Goal: Register for event/course

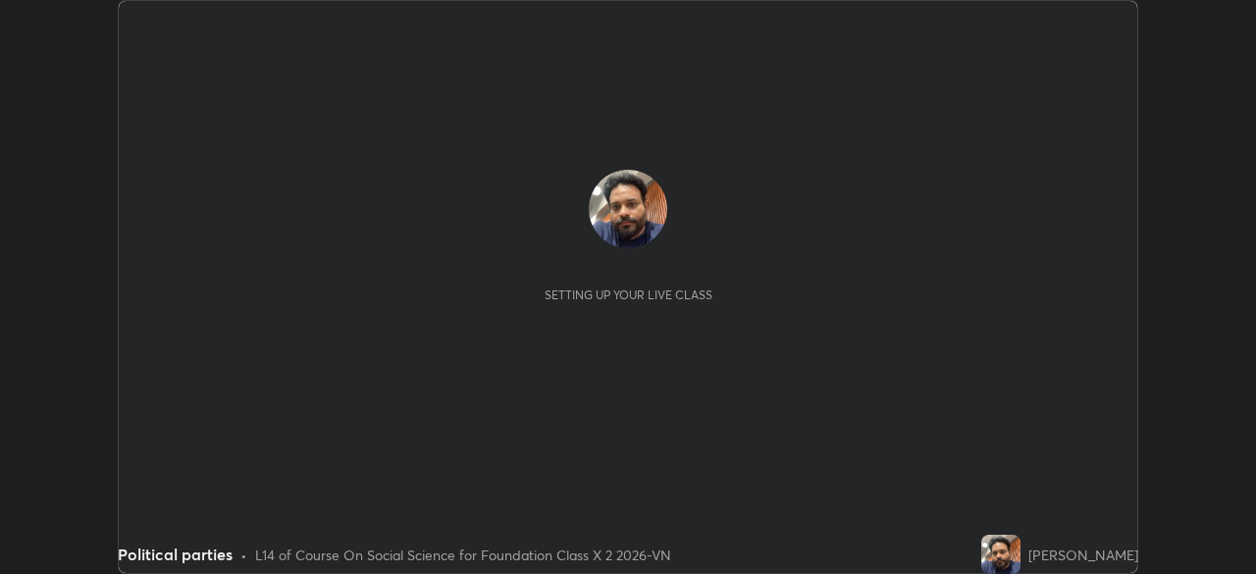
scroll to position [574, 1255]
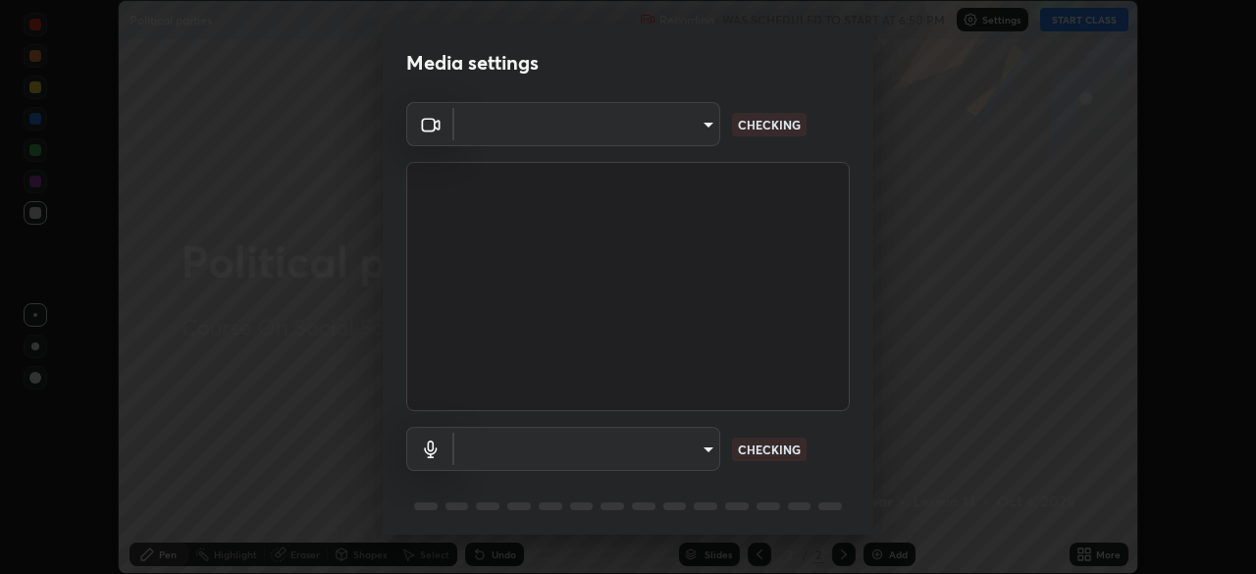
type input "5402053dac797fbd6203b9055fefd71c8703e877445e1219393e3e645ba4b0f2"
type input "a3a3097e40d18425eb5f5ea4a7a0b0ef9c34029afdfcc8a89851ecbf290cf957"
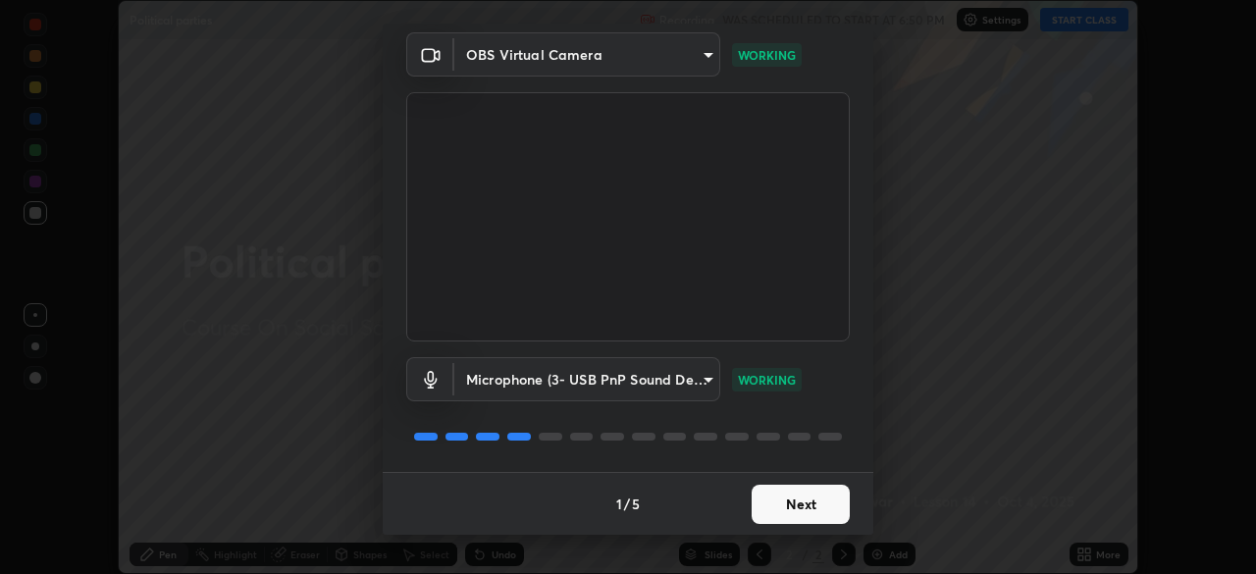
click at [801, 502] on button "Next" at bounding box center [801, 504] width 98 height 39
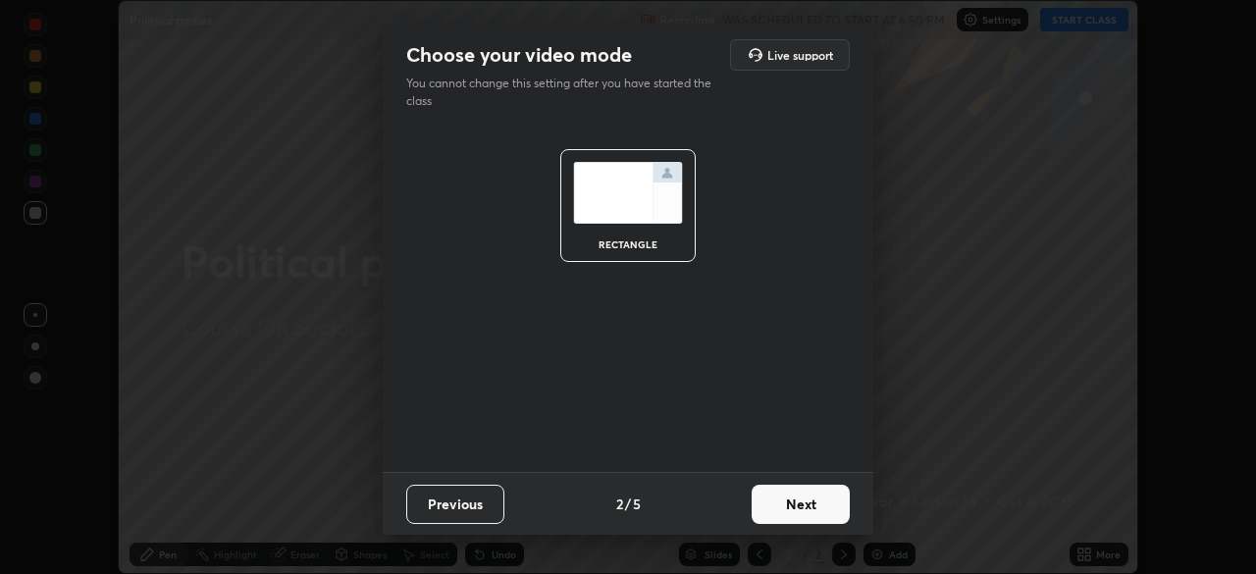
click at [801, 502] on button "Next" at bounding box center [801, 504] width 98 height 39
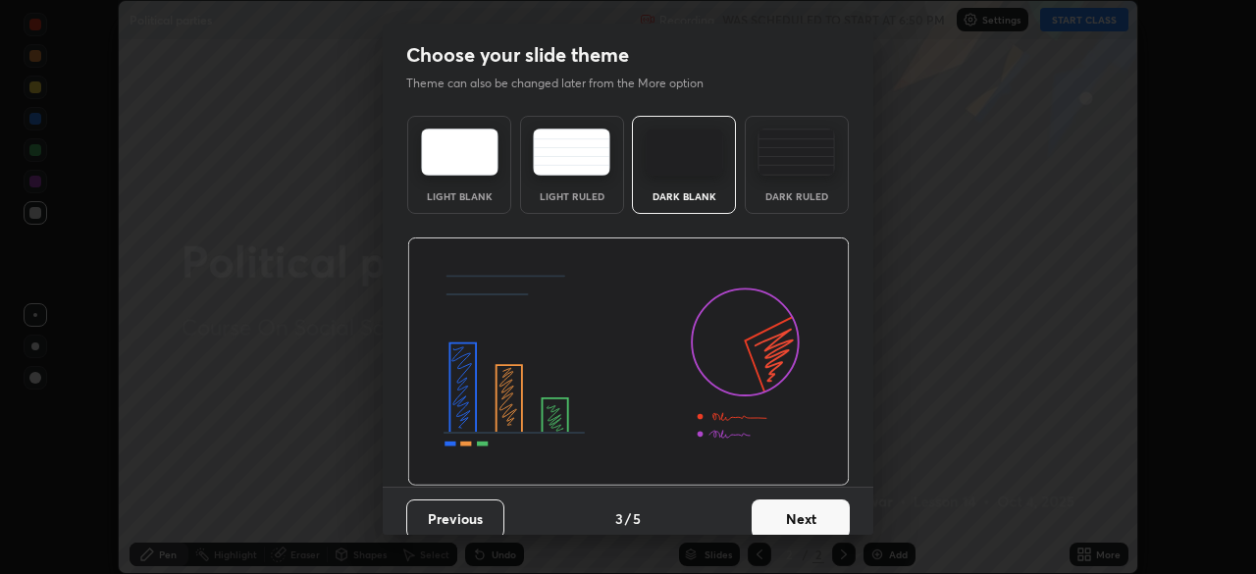
click at [799, 514] on button "Next" at bounding box center [801, 518] width 98 height 39
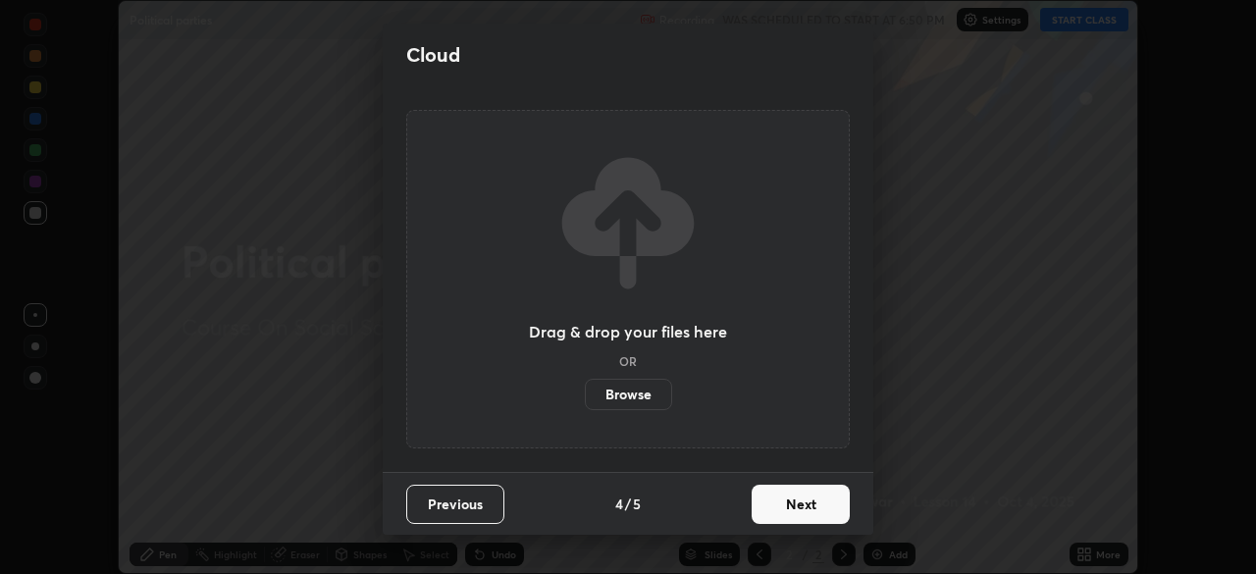
click at [801, 505] on button "Next" at bounding box center [801, 504] width 98 height 39
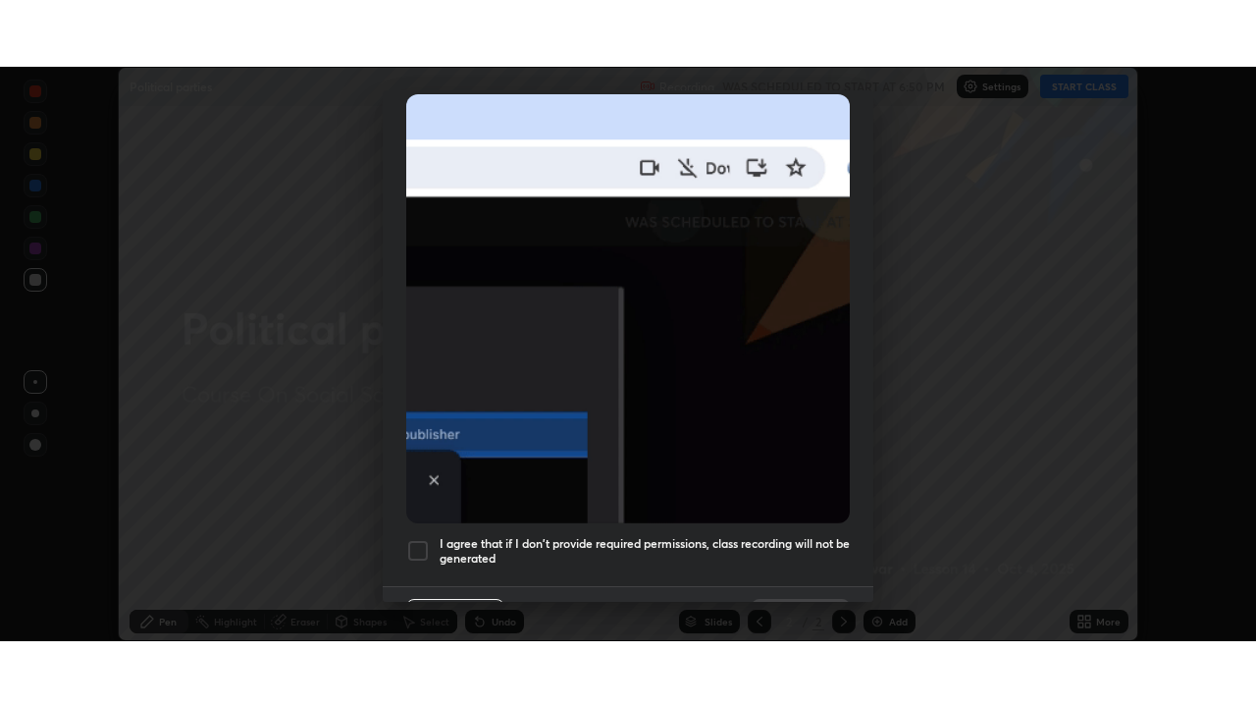
scroll to position [470, 0]
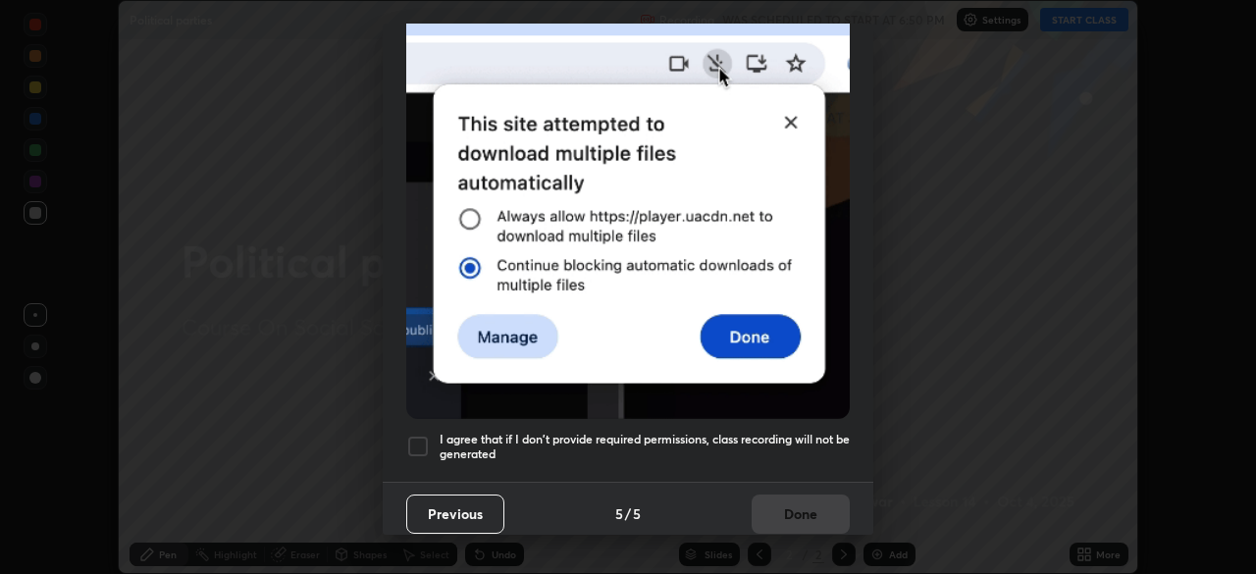
click at [639, 432] on h5 "I agree that if I don't provide required permissions, class recording will not …" at bounding box center [645, 447] width 410 height 30
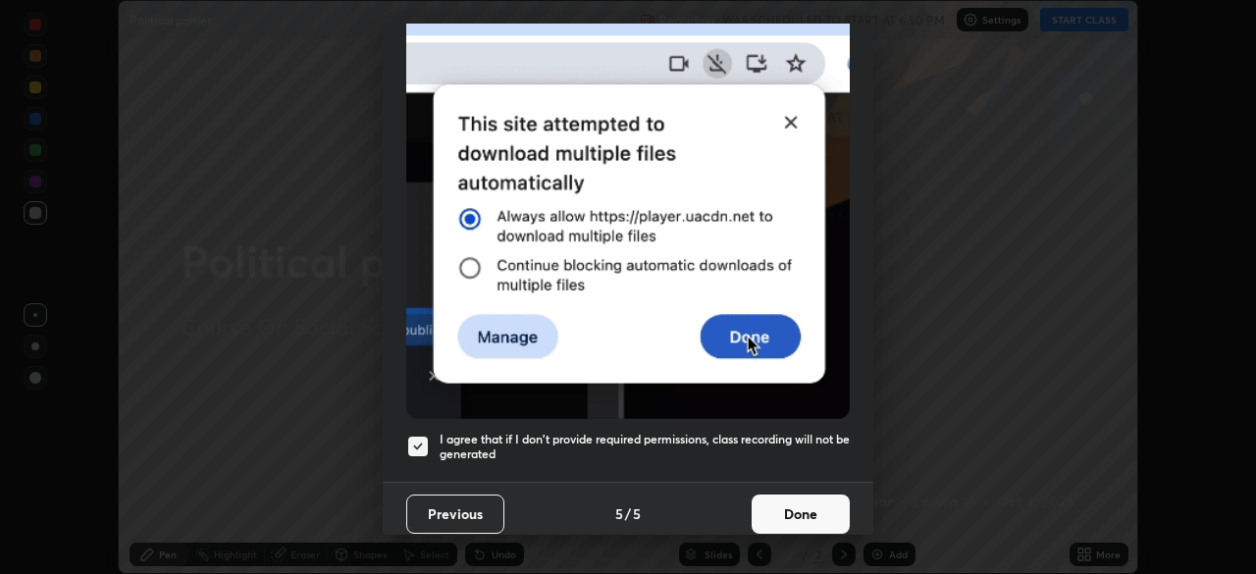
click at [778, 495] on button "Done" at bounding box center [801, 514] width 98 height 39
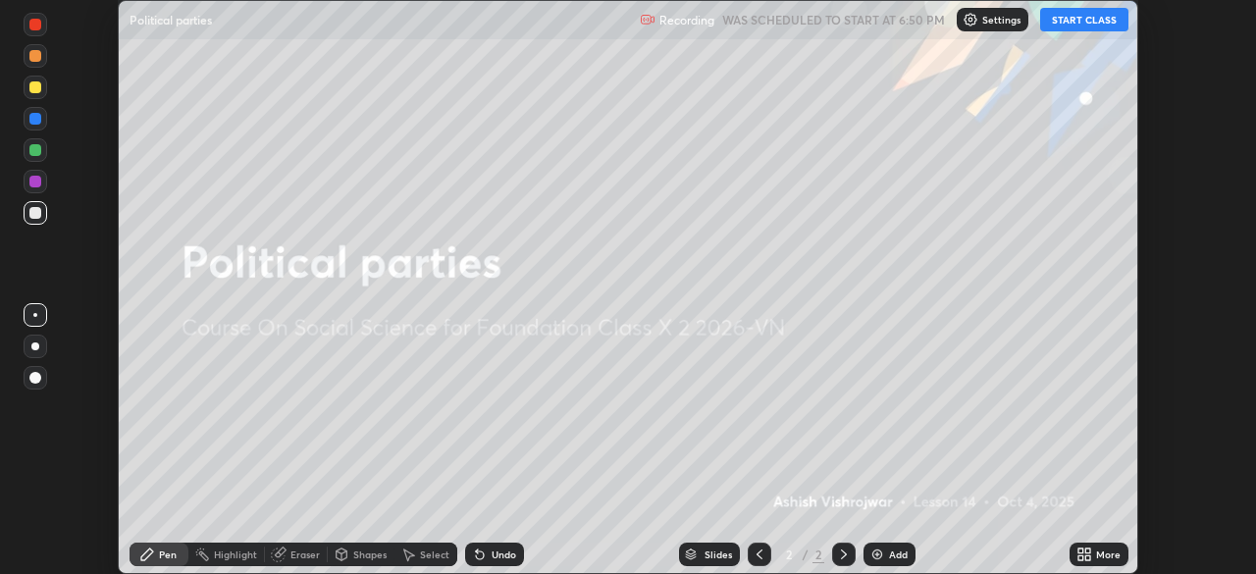
click at [1065, 21] on button "START CLASS" at bounding box center [1084, 20] width 88 height 24
click at [1086, 549] on icon at bounding box center [1087, 551] width 5 height 5
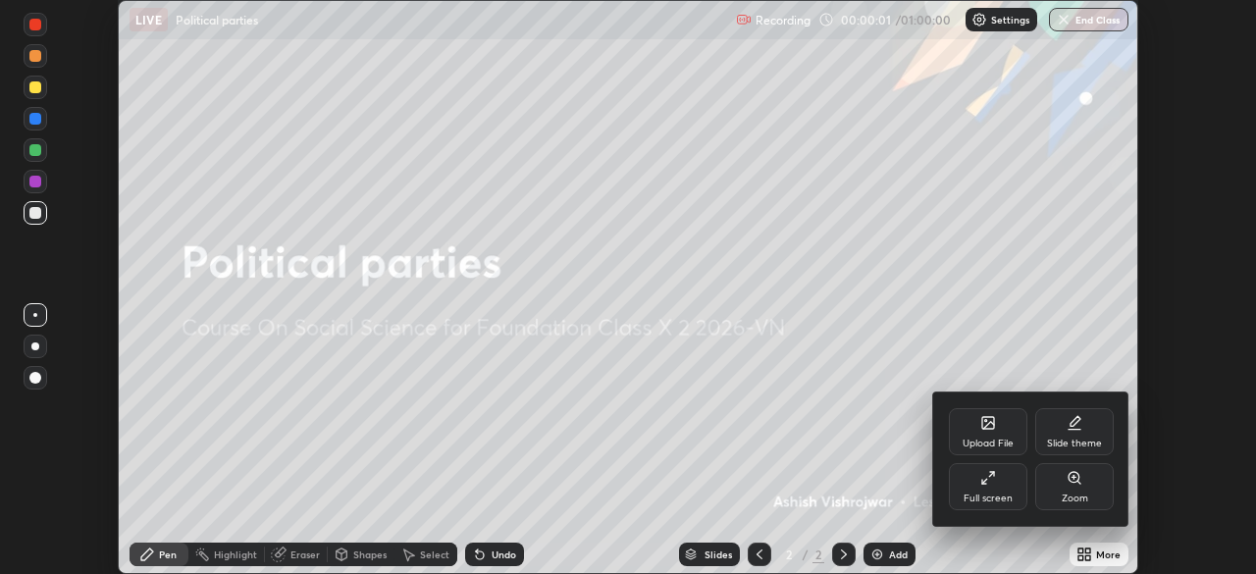
click at [983, 476] on icon at bounding box center [988, 478] width 16 height 16
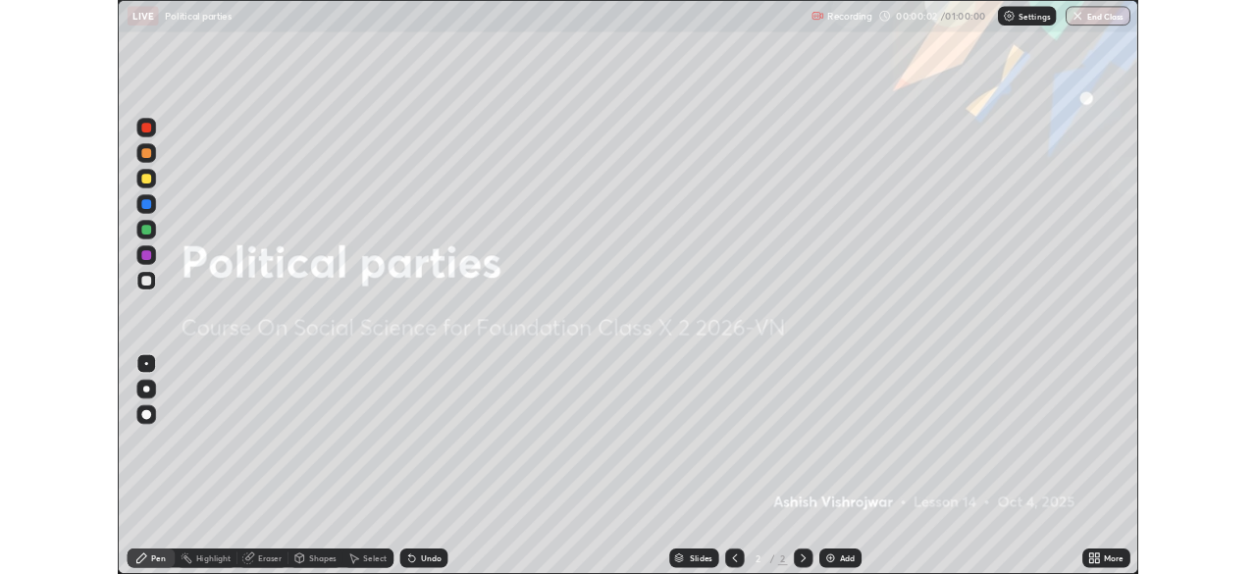
scroll to position [707, 1256]
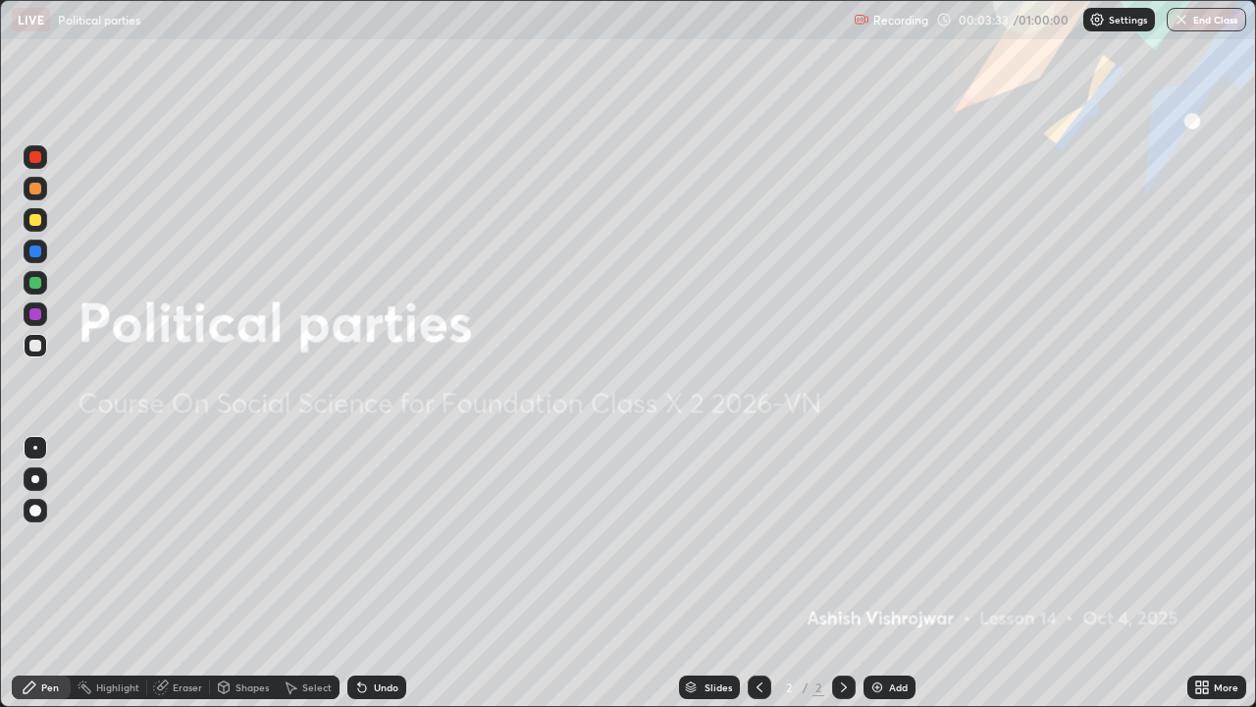
click at [892, 573] on div "Add" at bounding box center [898, 687] width 19 height 10
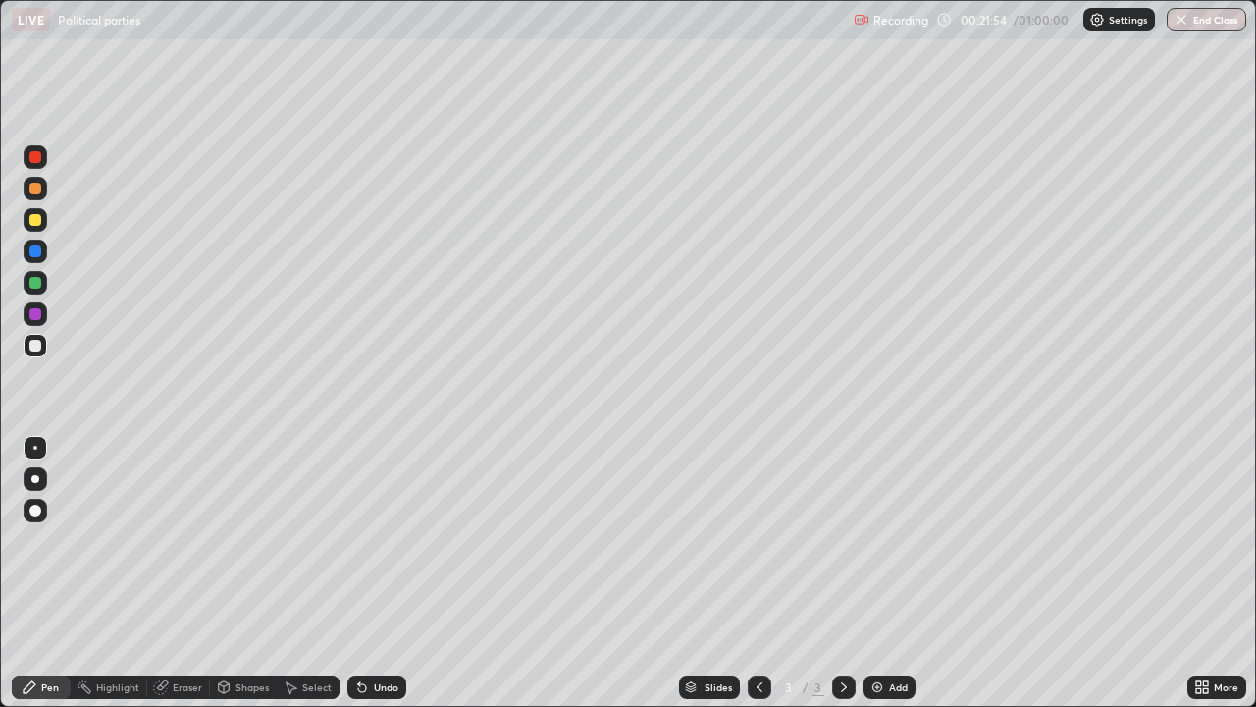
click at [890, 573] on div "Add" at bounding box center [898, 687] width 19 height 10
click at [886, 573] on div "Add" at bounding box center [890, 687] width 52 height 24
click at [172, 573] on div "Eraser" at bounding box center [178, 687] width 63 height 24
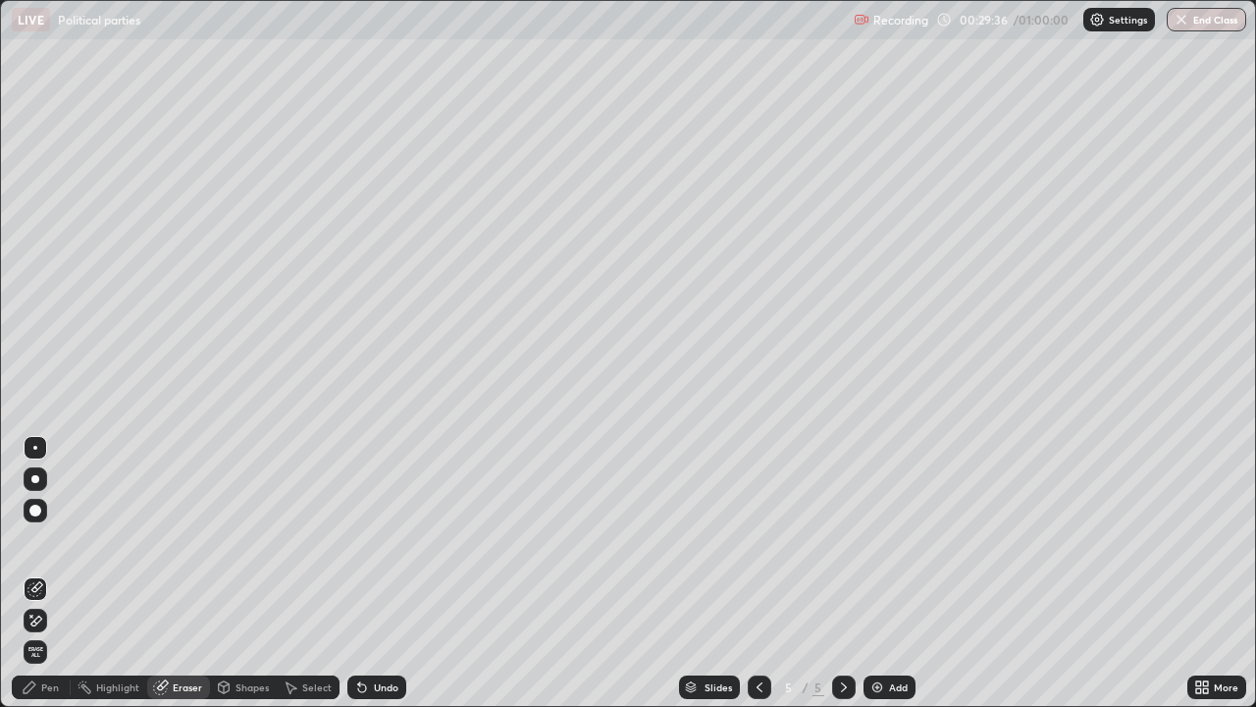
click at [44, 573] on div "Pen" at bounding box center [50, 687] width 18 height 10
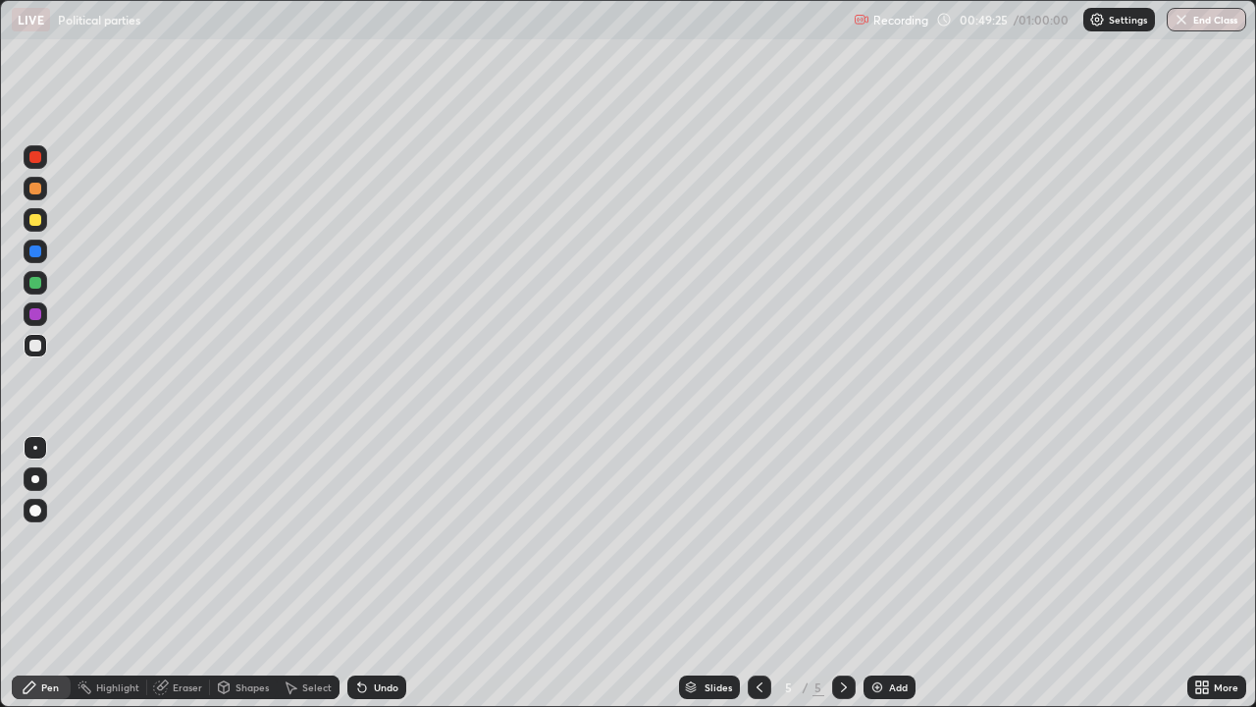
click at [888, 573] on div "Add" at bounding box center [890, 687] width 52 height 24
click at [1181, 22] on img "button" at bounding box center [1183, 20] width 16 height 16
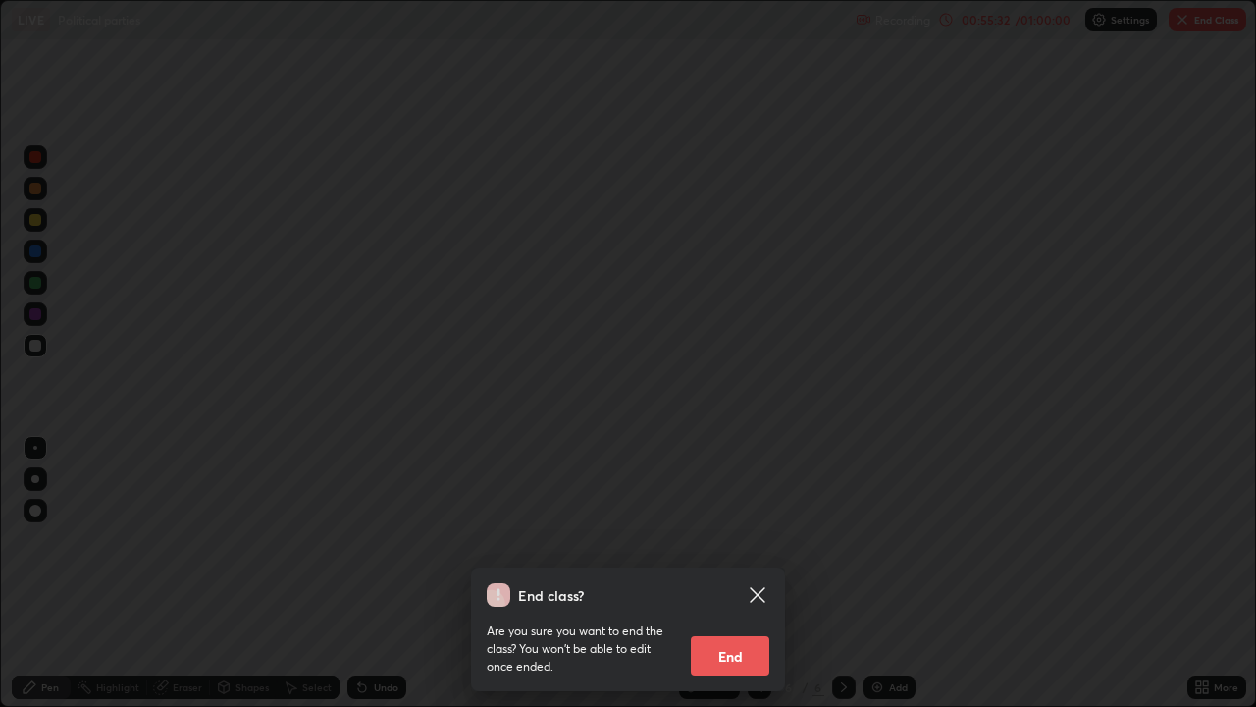
click at [710, 573] on button "End" at bounding box center [730, 655] width 79 height 39
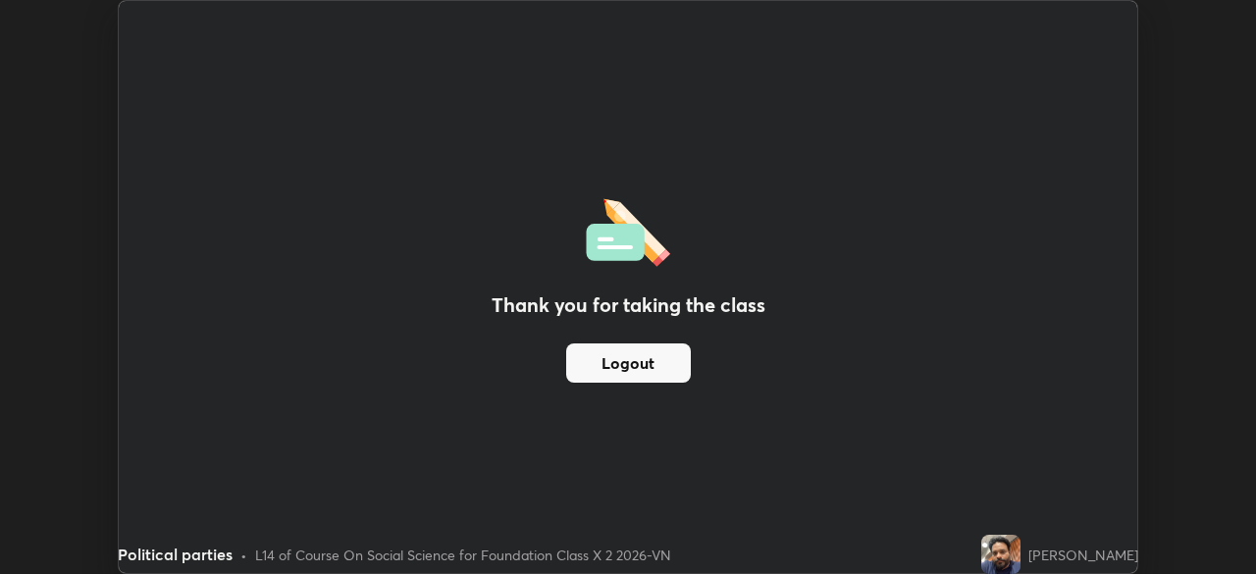
scroll to position [97554, 96872]
